Goal: Entertainment & Leisure: Consume media (video, audio)

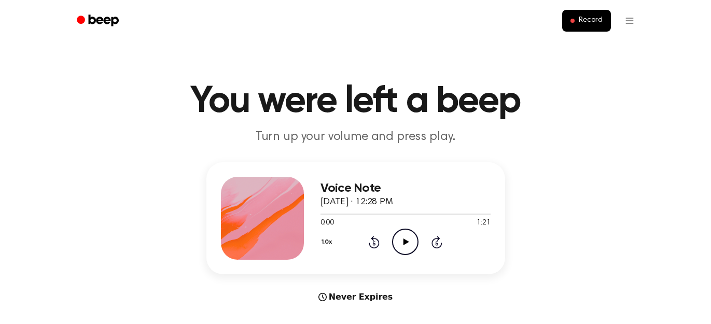
click at [470, 261] on div "Voice Note October 5, 2025 · 12:28 PM 0:00 1:21 Your browser does not support t…" at bounding box center [355, 218] width 299 height 112
click at [399, 245] on icon "Play Audio" at bounding box center [405, 242] width 26 height 26
click at [327, 242] on button "1.0x" at bounding box center [329, 242] width 16 height 18
click at [410, 241] on icon "Play Audio" at bounding box center [405, 242] width 26 height 26
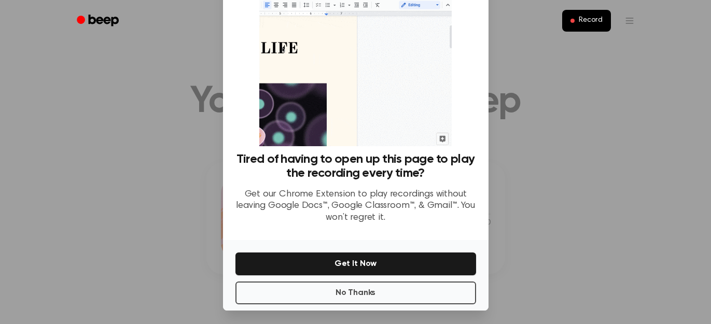
scroll to position [53, 0]
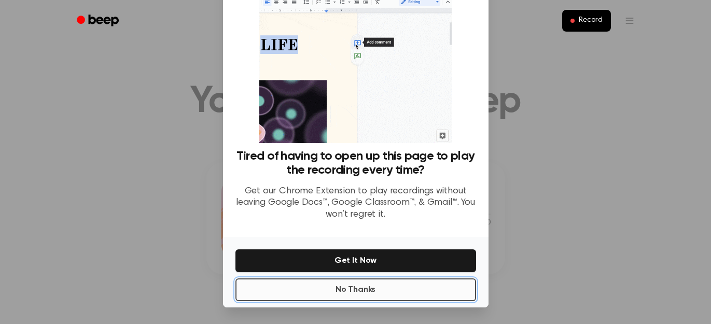
click at [387, 293] on button "No Thanks" at bounding box center [356, 290] width 241 height 23
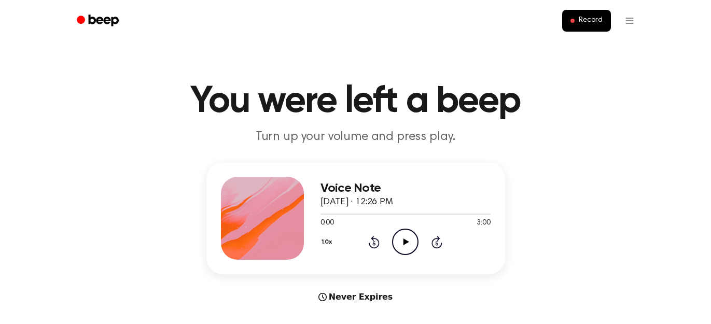
click at [400, 245] on icon "Play Audio" at bounding box center [405, 242] width 26 height 26
